Goal: Transaction & Acquisition: Purchase product/service

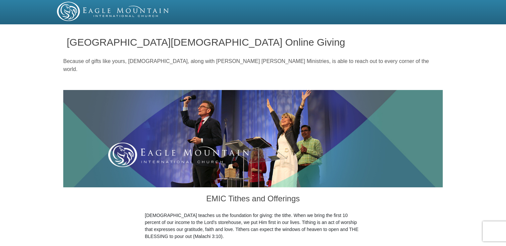
drag, startPoint x: 501, startPoint y: 19, endPoint x: 503, endPoint y: 44, distance: 25.0
drag, startPoint x: 503, startPoint y: 44, endPoint x: 488, endPoint y: 86, distance: 44.0
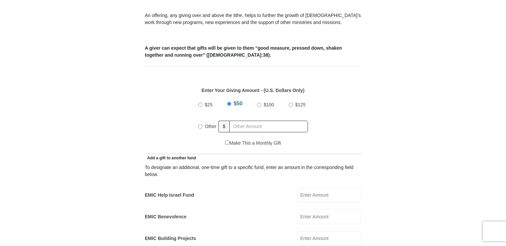
scroll to position [258, 0]
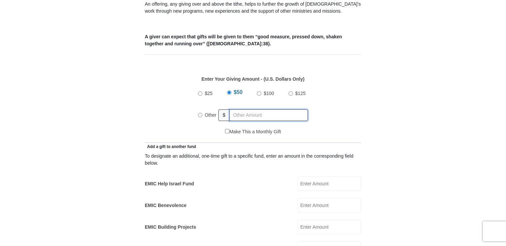
radio input "true"
click at [233, 109] on input "text" at bounding box center [270, 115] width 76 height 12
type input "230"
click at [342, 117] on div "$25 $50 $100 $125 Other $ 230" at bounding box center [252, 106] width 209 height 43
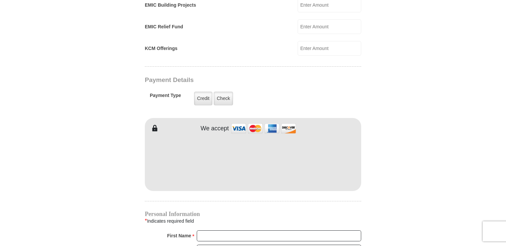
scroll to position [483, 0]
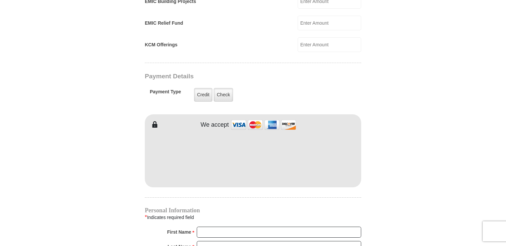
click at [265, 37] on div "KCM Offerings KCM Offerings Amount must be a valid number Make This a Monthly G…" at bounding box center [253, 44] width 216 height 15
click at [233, 226] on input "First Name *" at bounding box center [279, 231] width 164 height 11
type input "[PERSON_NAME] and [PERSON_NAME]"
type input "[PERSON_NAME]"
type input "[EMAIL_ADDRESS][DOMAIN_NAME]"
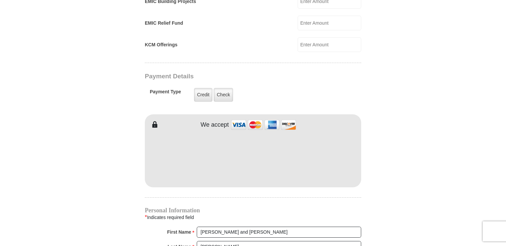
type input "1019 English Ivy Ct, [GEOGRAPHIC_DATA], [GEOGRAPHIC_DATA], [GEOGRAPHIC_DATA]"
type input "[CREDIT_CARD_NUMBER]"
type input "[GEOGRAPHIC_DATA]"
select select "NC"
type input "27284"
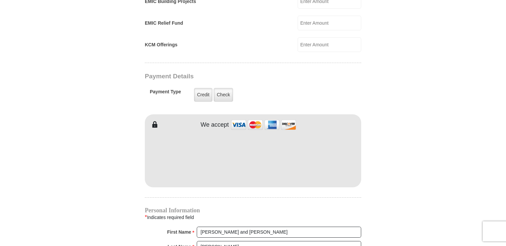
type input "3364795930"
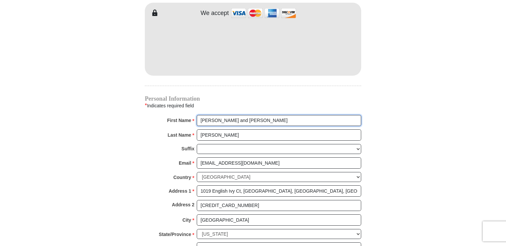
scroll to position [600, 0]
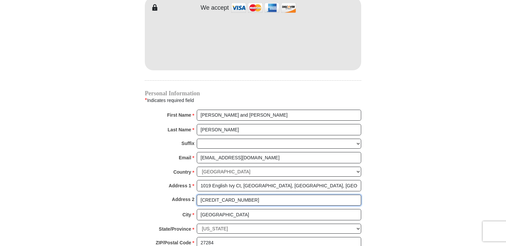
click at [253, 194] on input "[CREDIT_CARD_NUMBER]" at bounding box center [279, 199] width 164 height 11
type input "4"
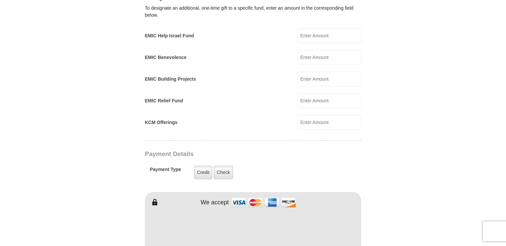
scroll to position [404, 0]
